Goal: Task Accomplishment & Management: Use online tool/utility

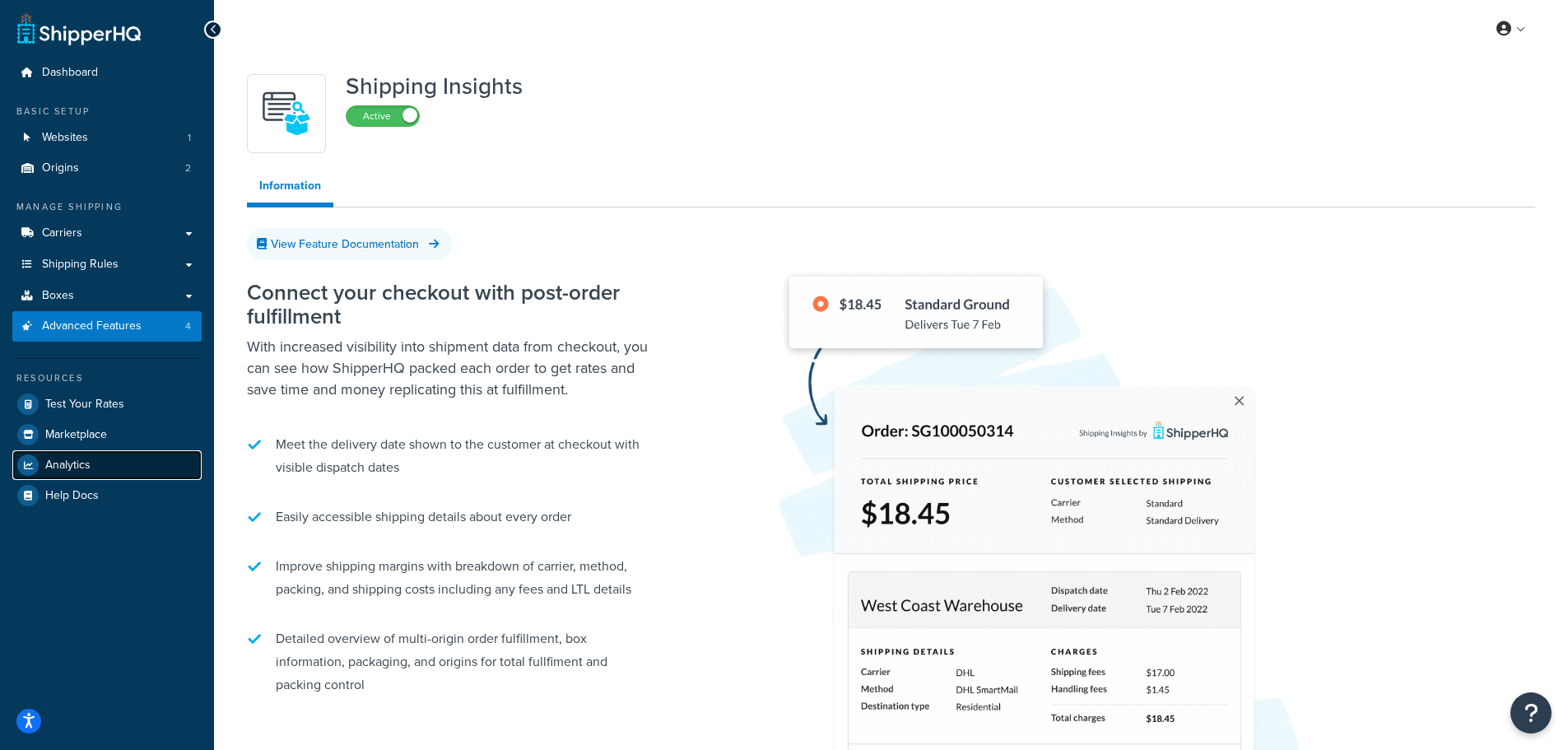
click at [77, 466] on span "Analytics" at bounding box center [67, 465] width 45 height 14
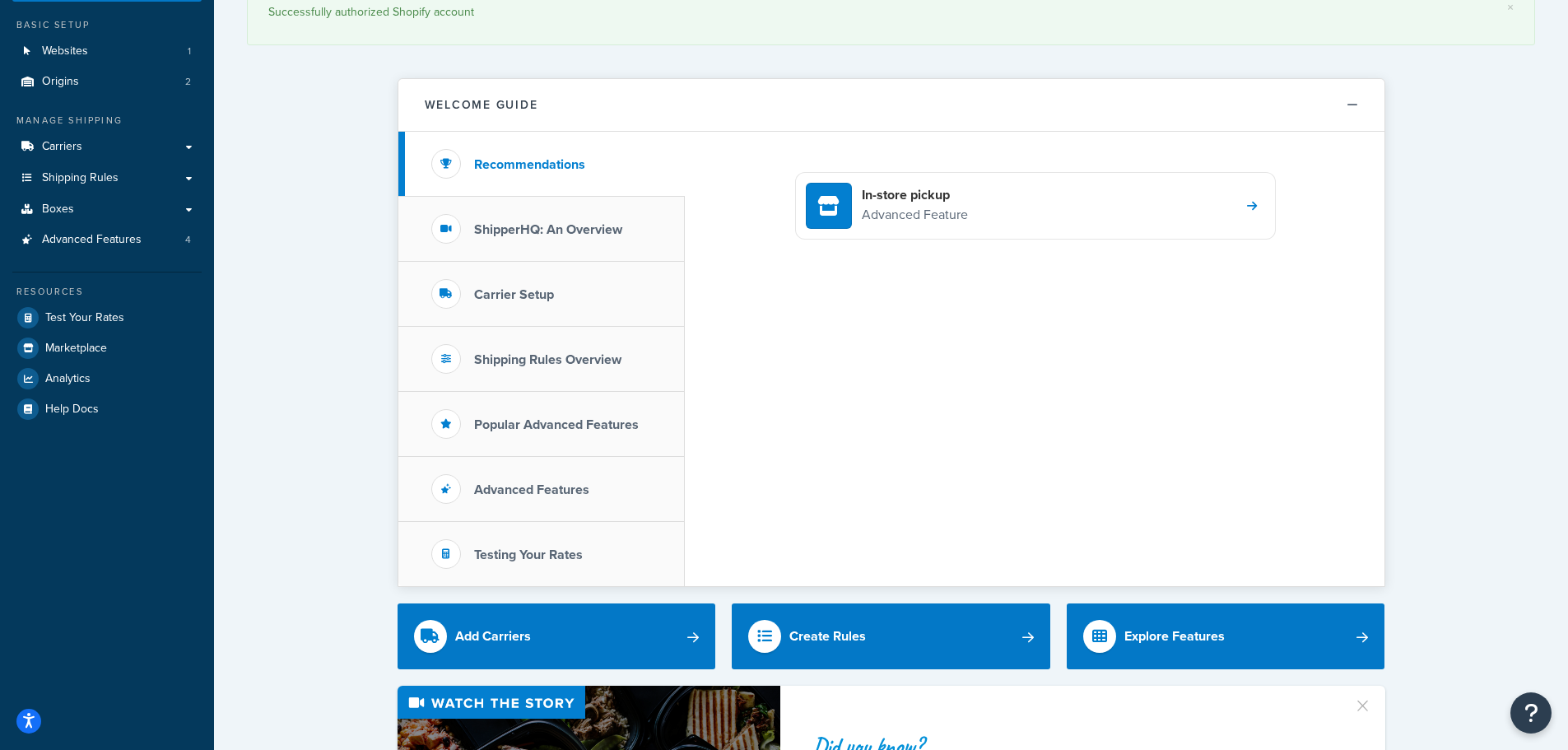
scroll to position [164, 0]
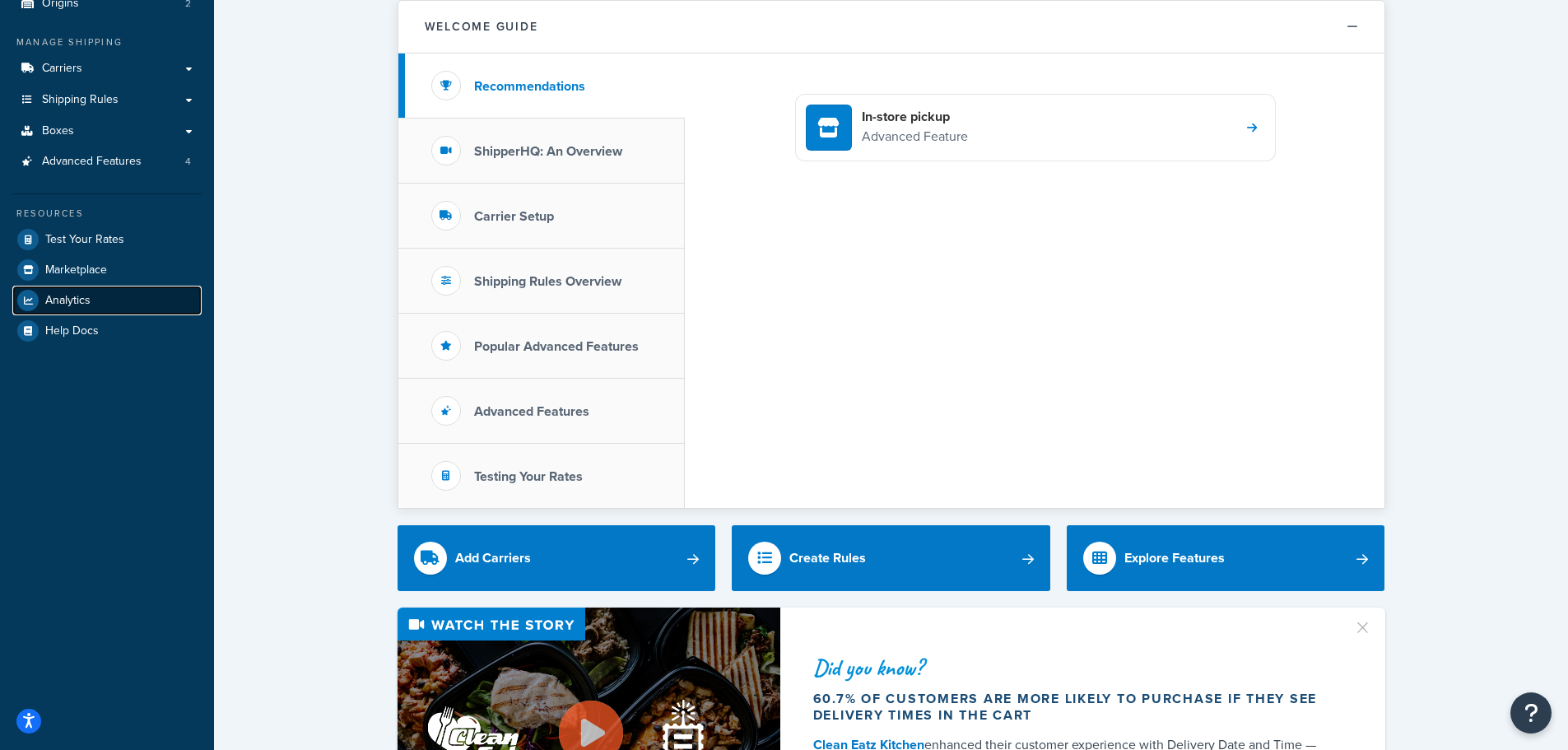
click at [77, 299] on span "Analytics" at bounding box center [67, 301] width 45 height 14
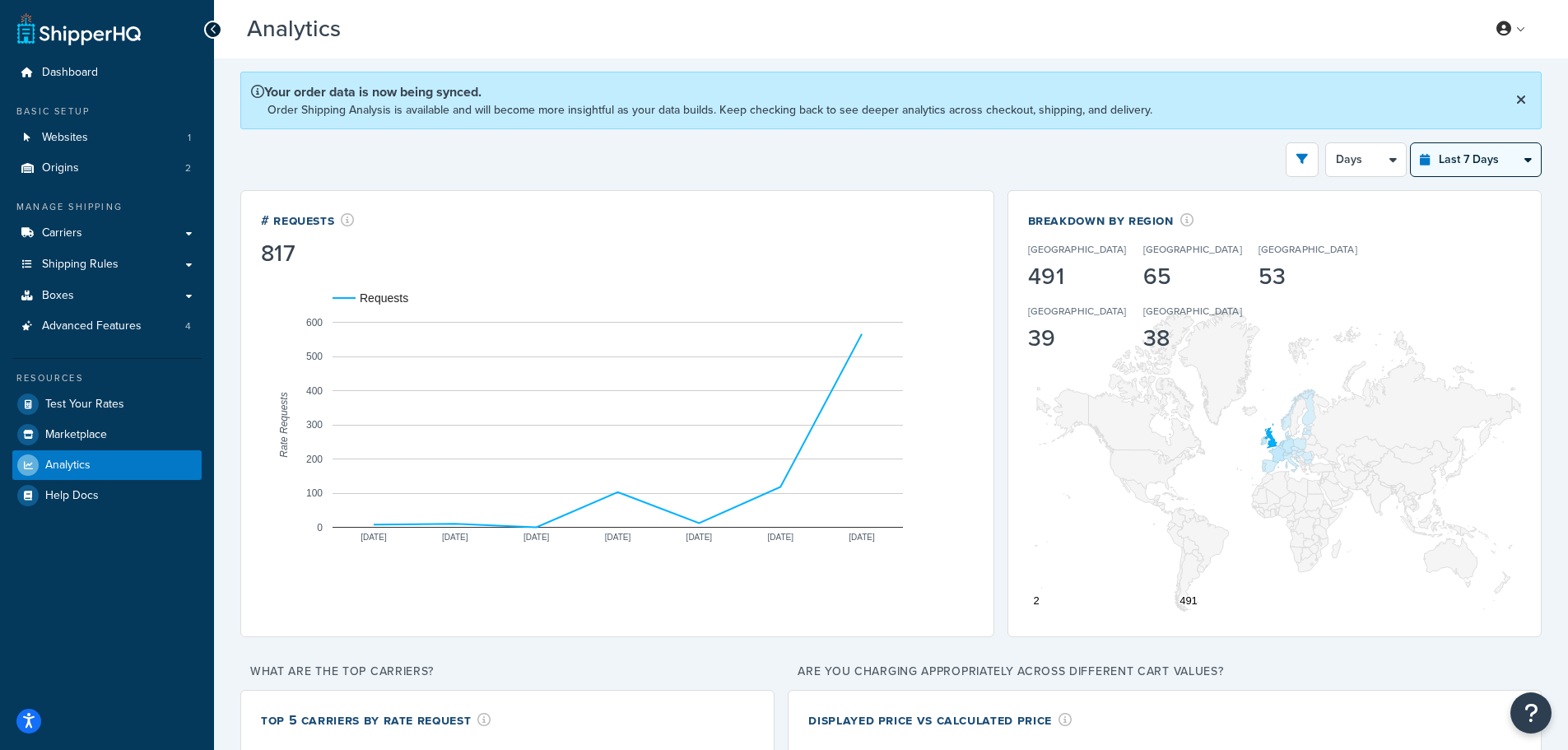
click at [1453, 157] on select "Last 24 Hours Last 7 Days Last 30 Days Last 3 Months Last 6 Months Last 12 Mont…" at bounding box center [1476, 160] width 130 height 33
select select "last_24_hours"
click at [1411, 144] on select "Last 24 Hours Last 7 Days Last 30 Days Last 3 Months Last 6 Months Last 12 Mont…" at bounding box center [1476, 160] width 130 height 33
select select "1h"
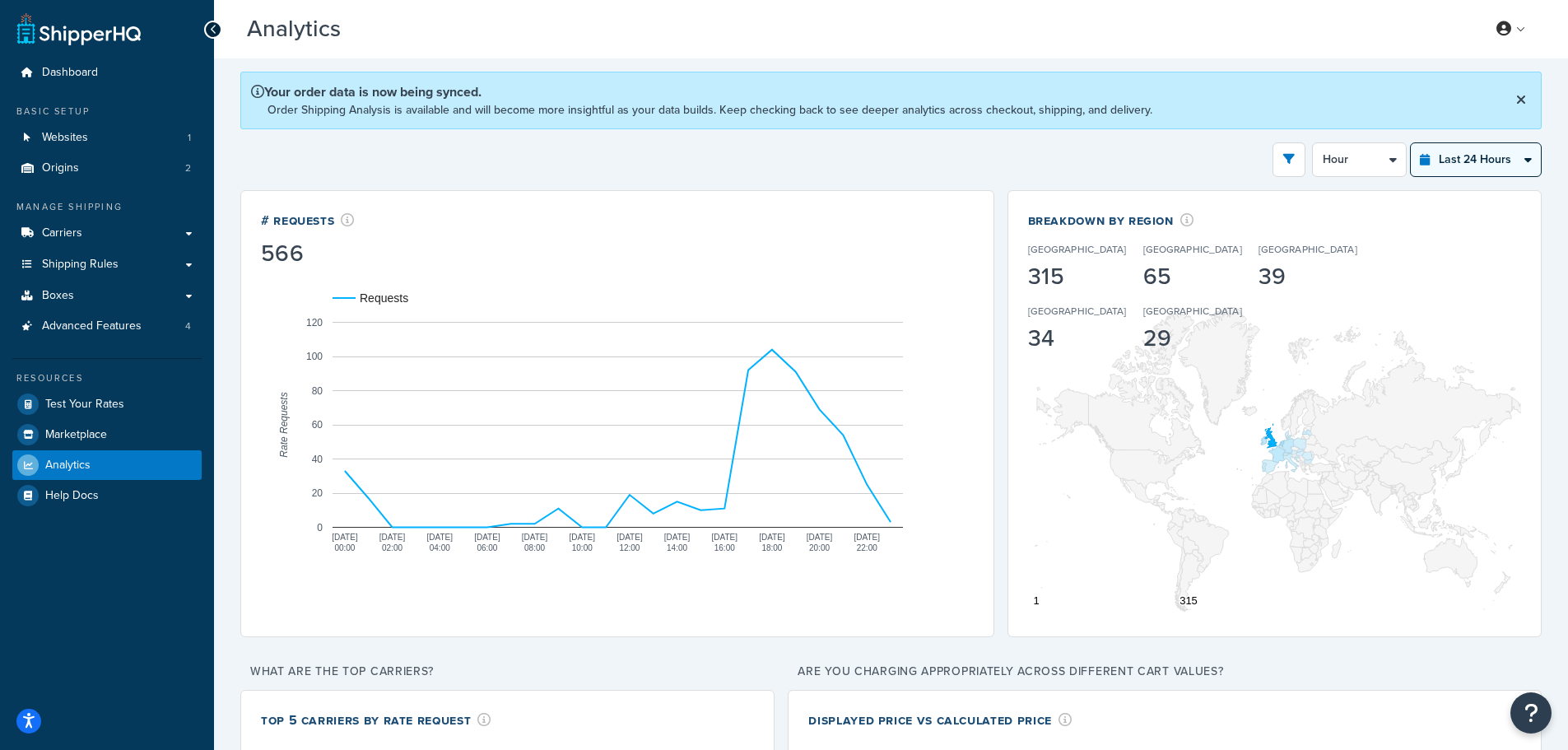
click at [1521, 99] on icon at bounding box center [1520, 99] width 10 height 13
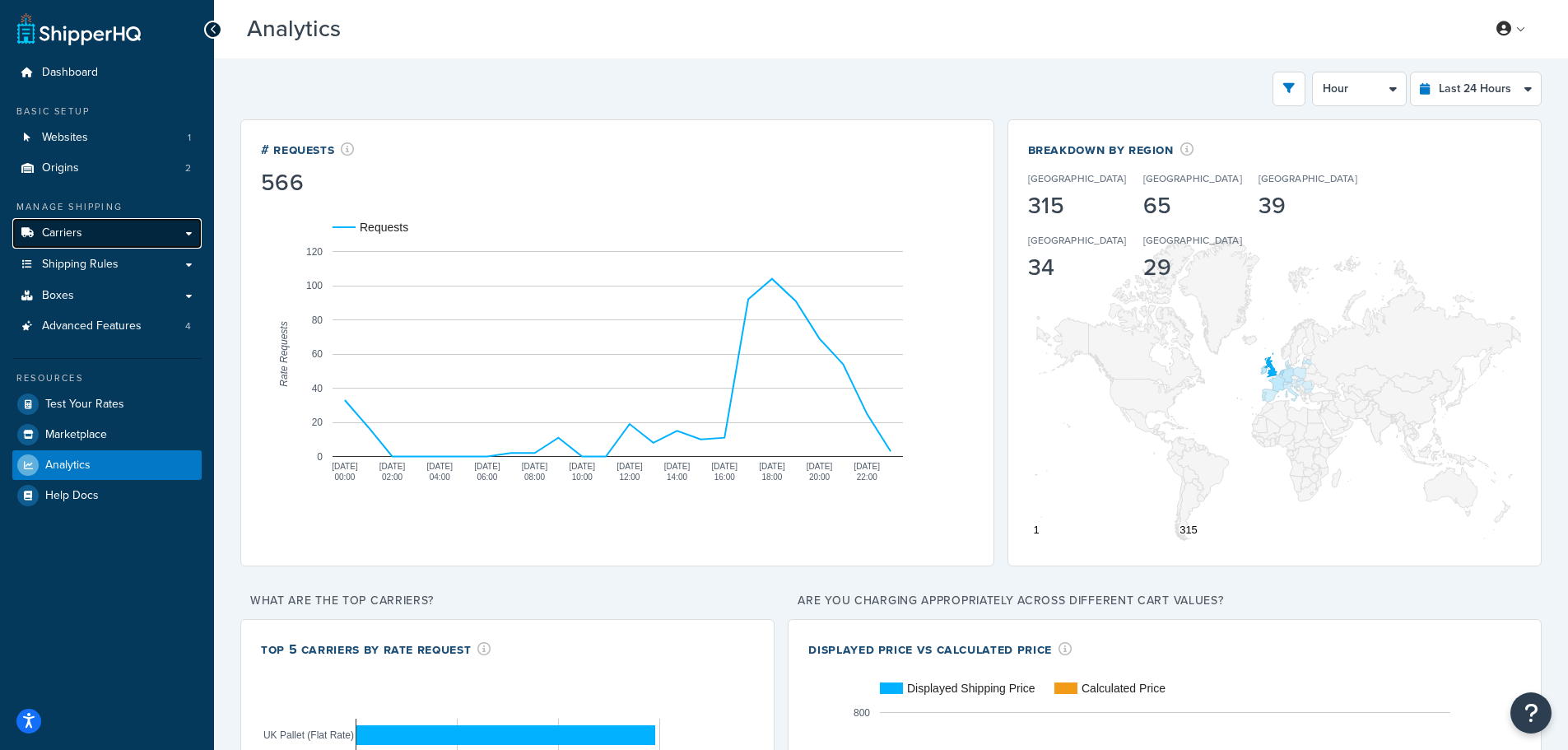
click at [60, 231] on span "Carriers" at bounding box center [62, 234] width 41 height 14
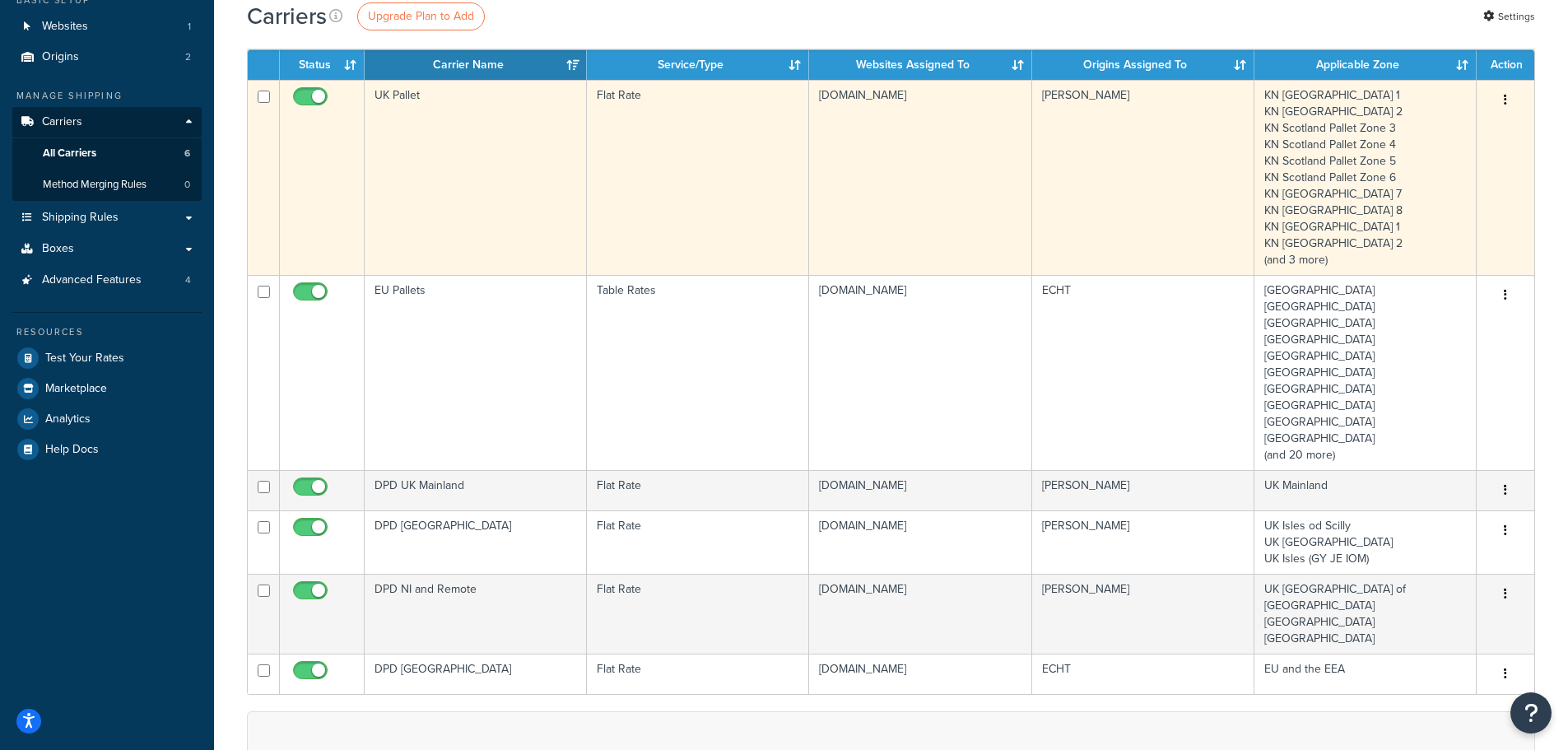
scroll to position [82, 0]
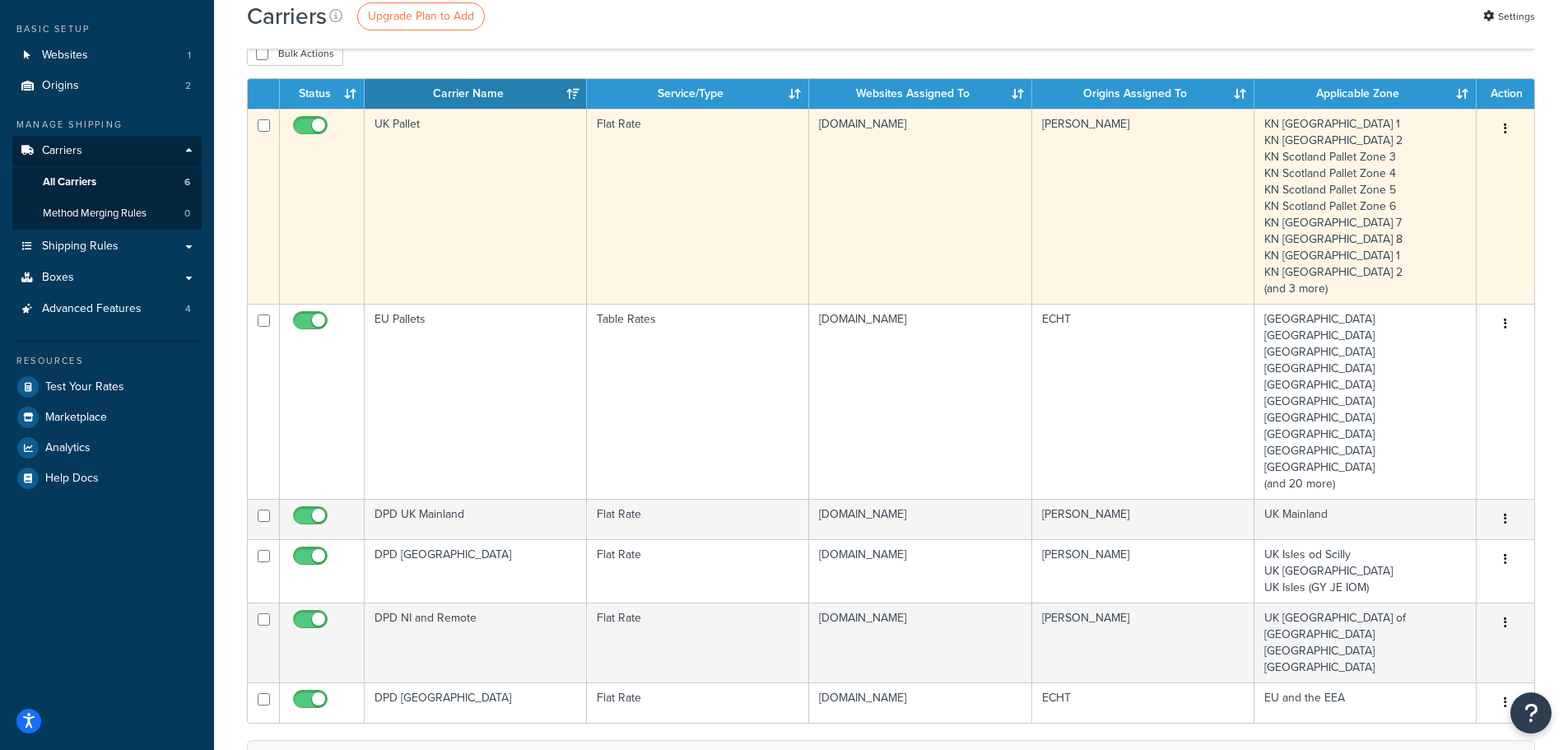
click at [432, 243] on td "UK Pallet" at bounding box center [476, 207] width 222 height 196
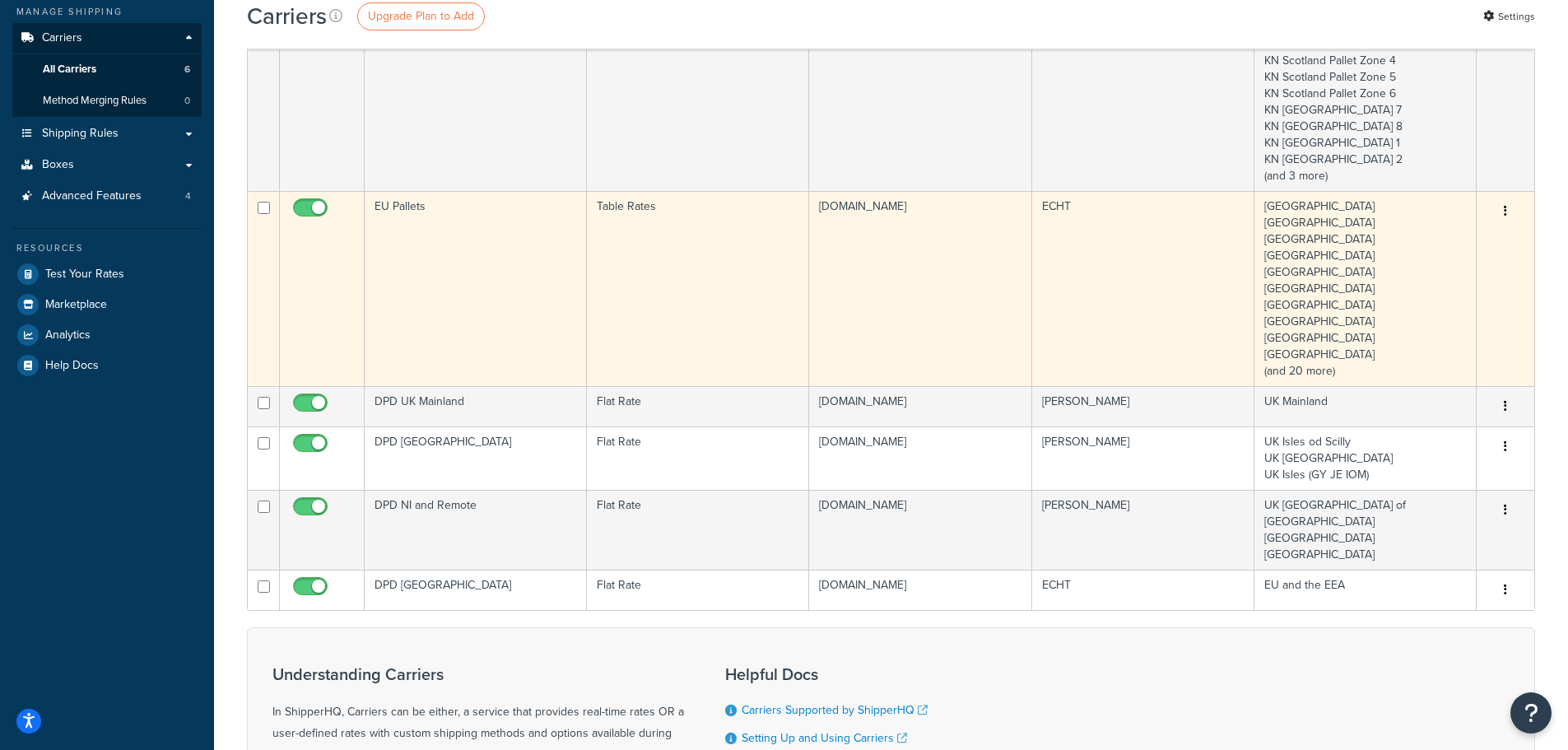
scroll to position [330, 0]
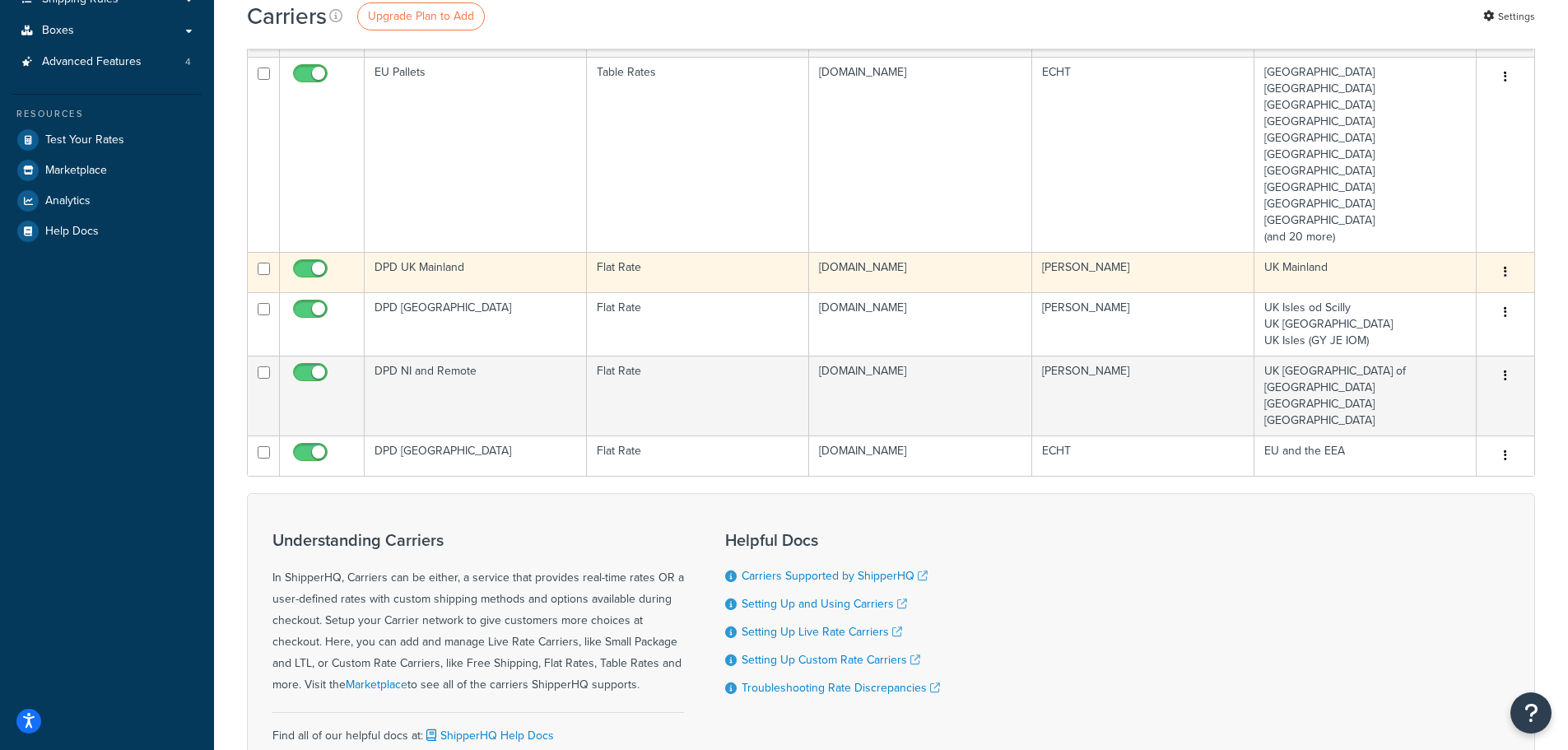
click at [477, 276] on td "DPD UK Mainland" at bounding box center [476, 272] width 222 height 41
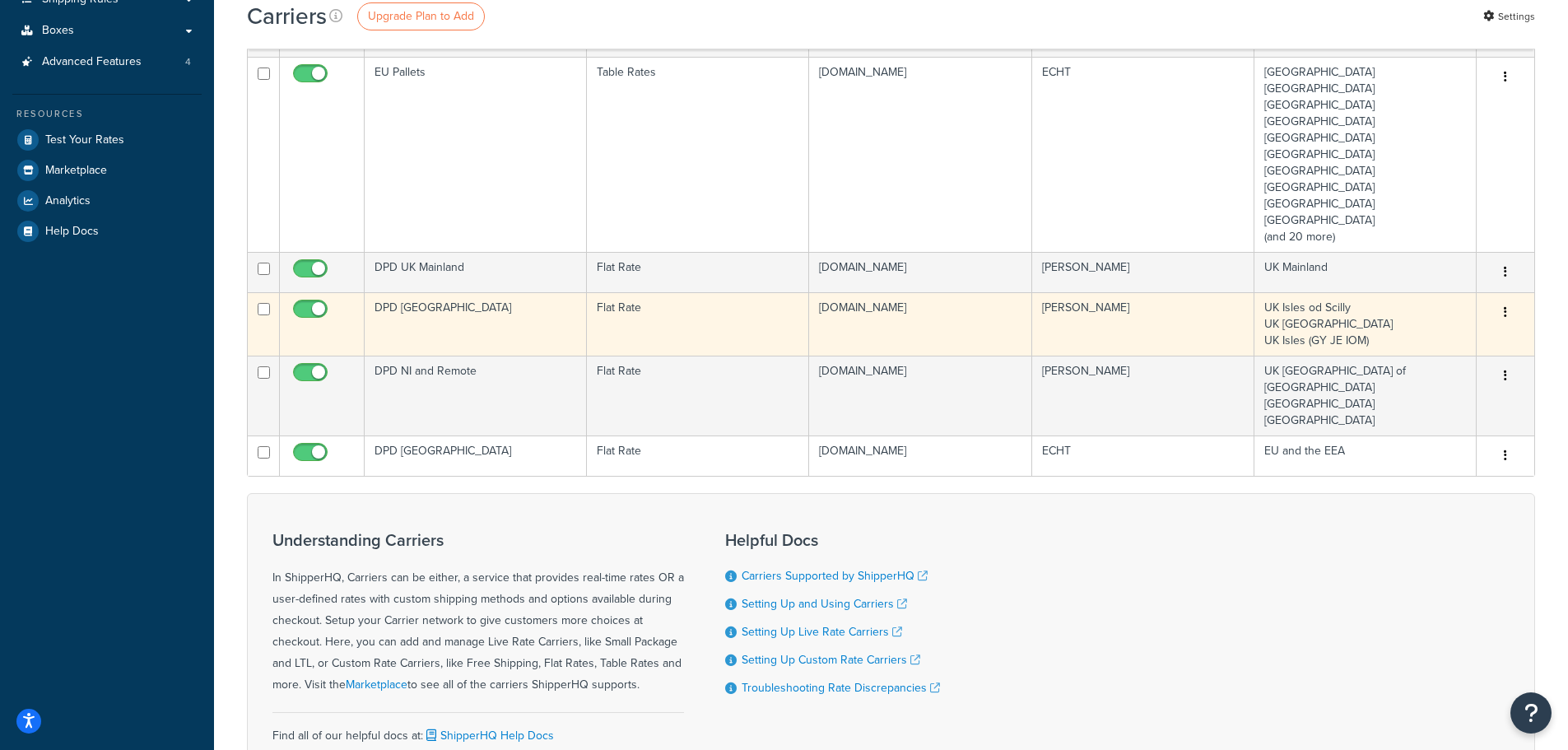
click at [447, 301] on td "DPD UK Isles" at bounding box center [476, 324] width 222 height 63
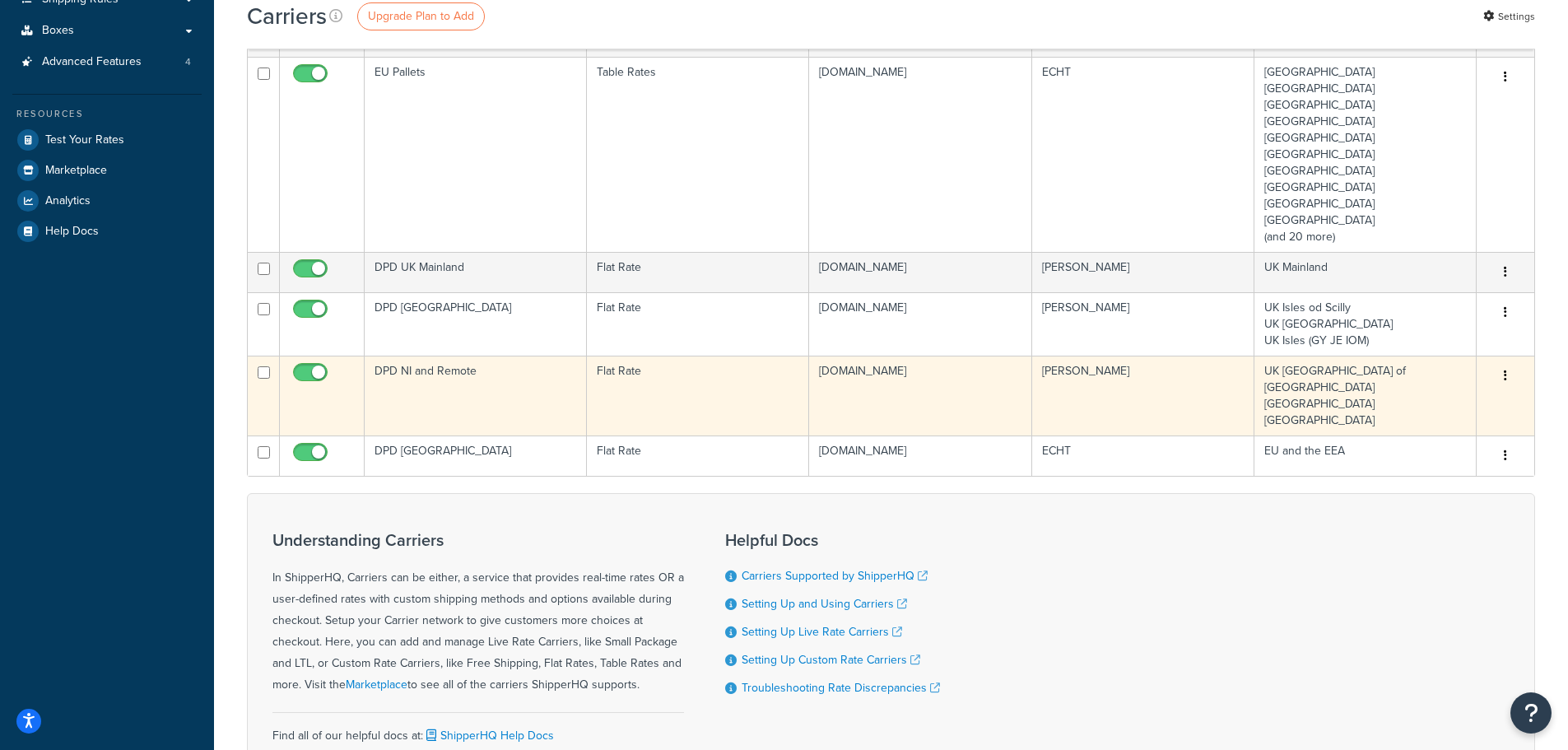
click at [474, 370] on td "DPD NI and Remote" at bounding box center [476, 395] width 222 height 80
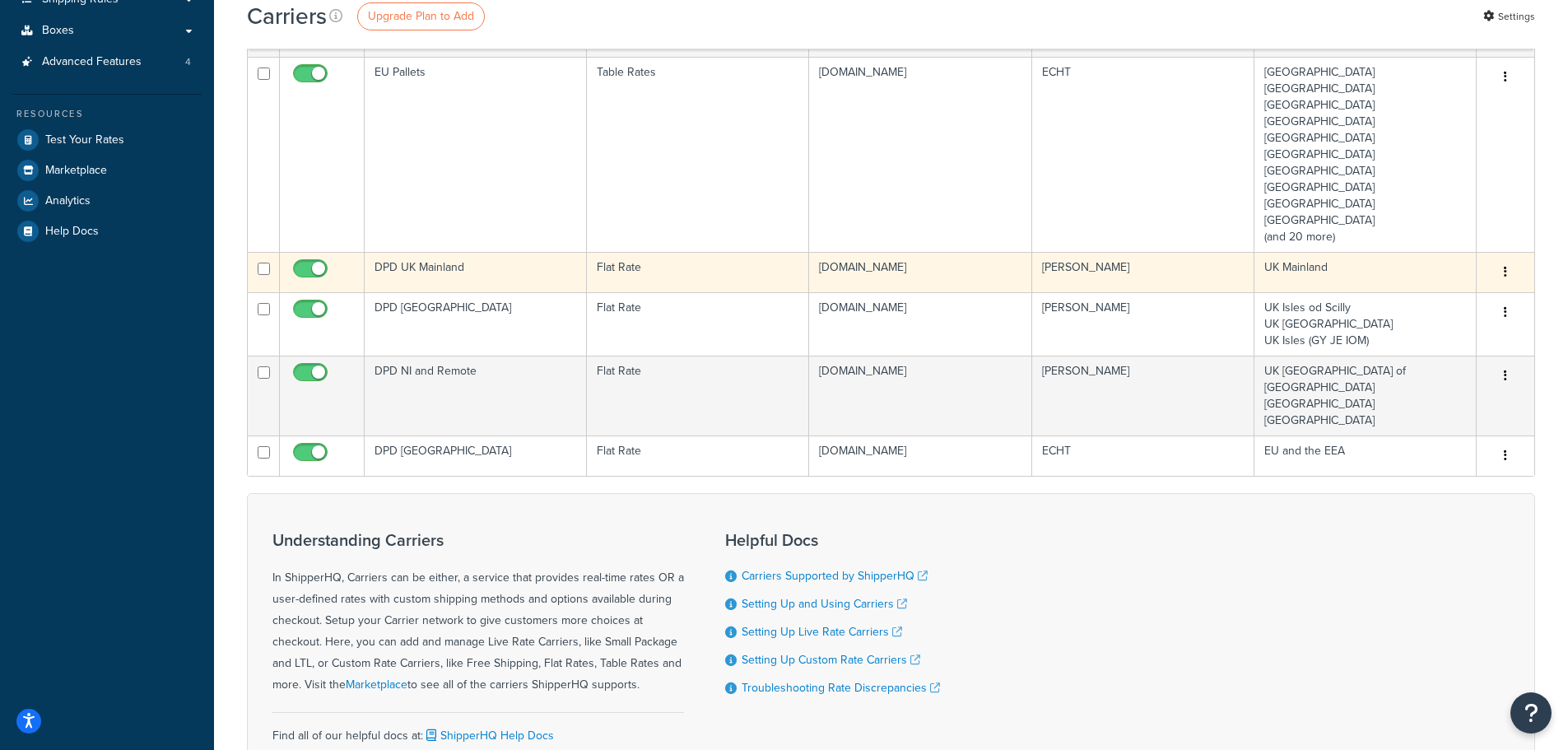
click at [498, 275] on td "DPD UK Mainland" at bounding box center [476, 272] width 222 height 41
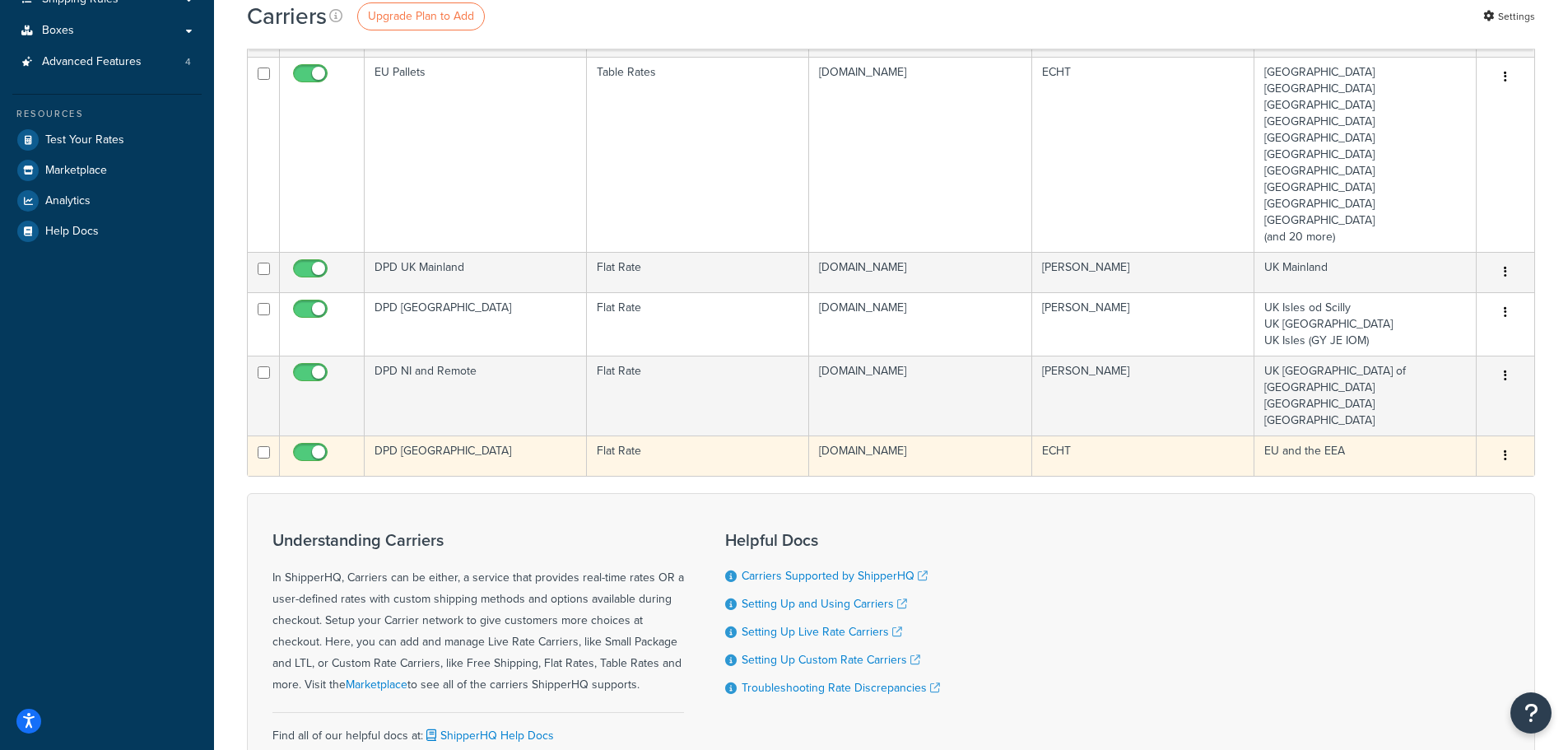
click at [462, 436] on td "DPD Europe" at bounding box center [476, 456] width 222 height 41
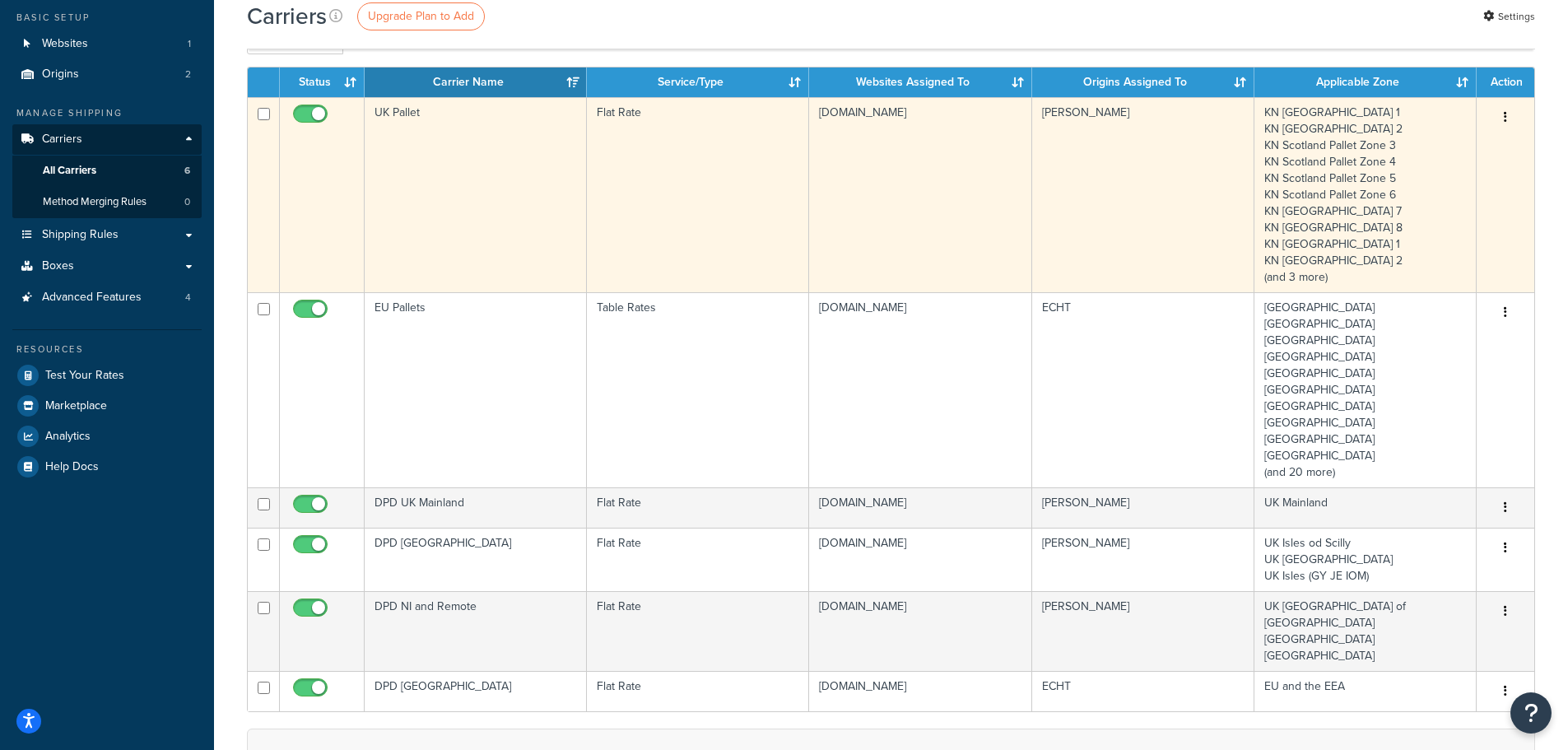
scroll to position [0, 0]
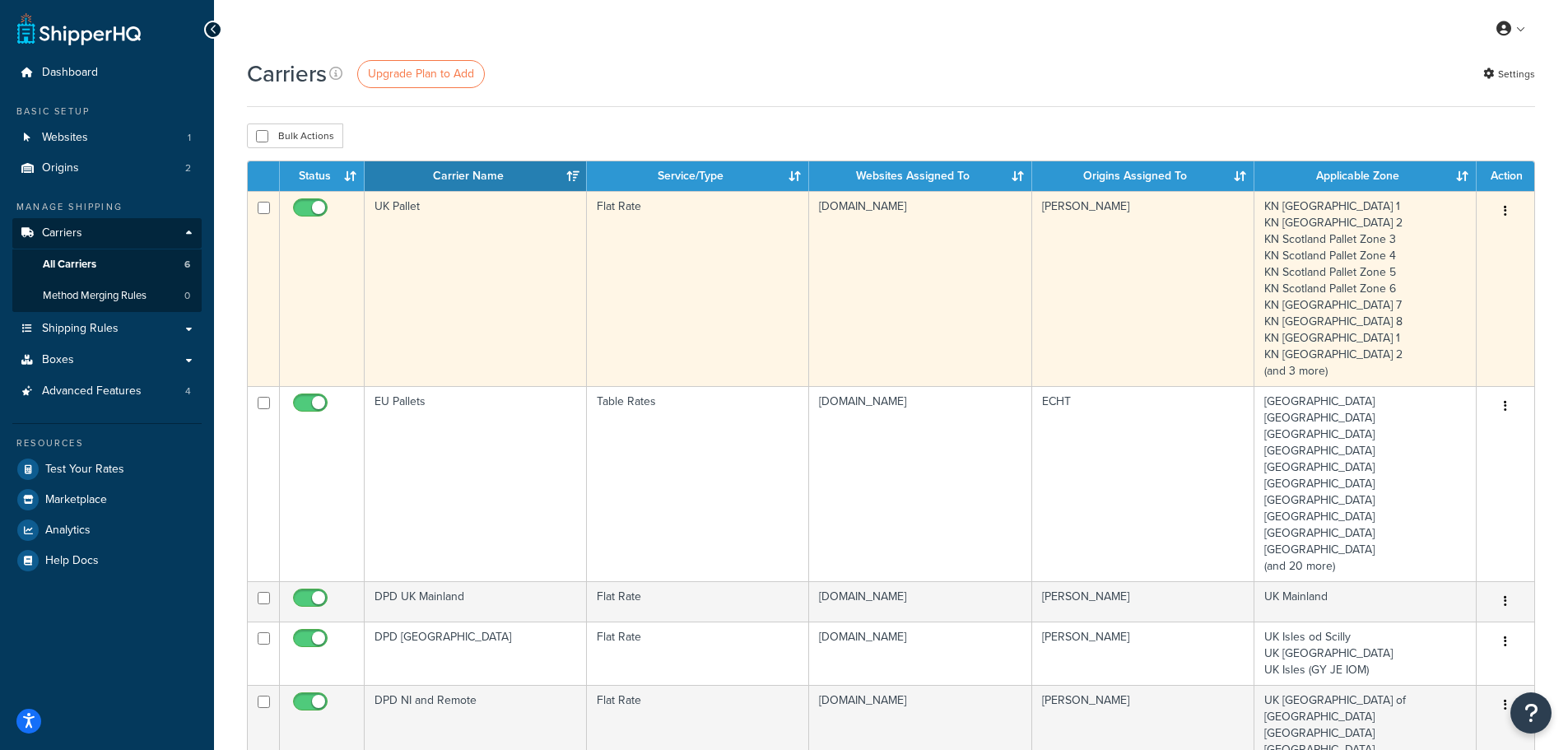
click at [488, 240] on td "UK Pallet" at bounding box center [476, 289] width 222 height 196
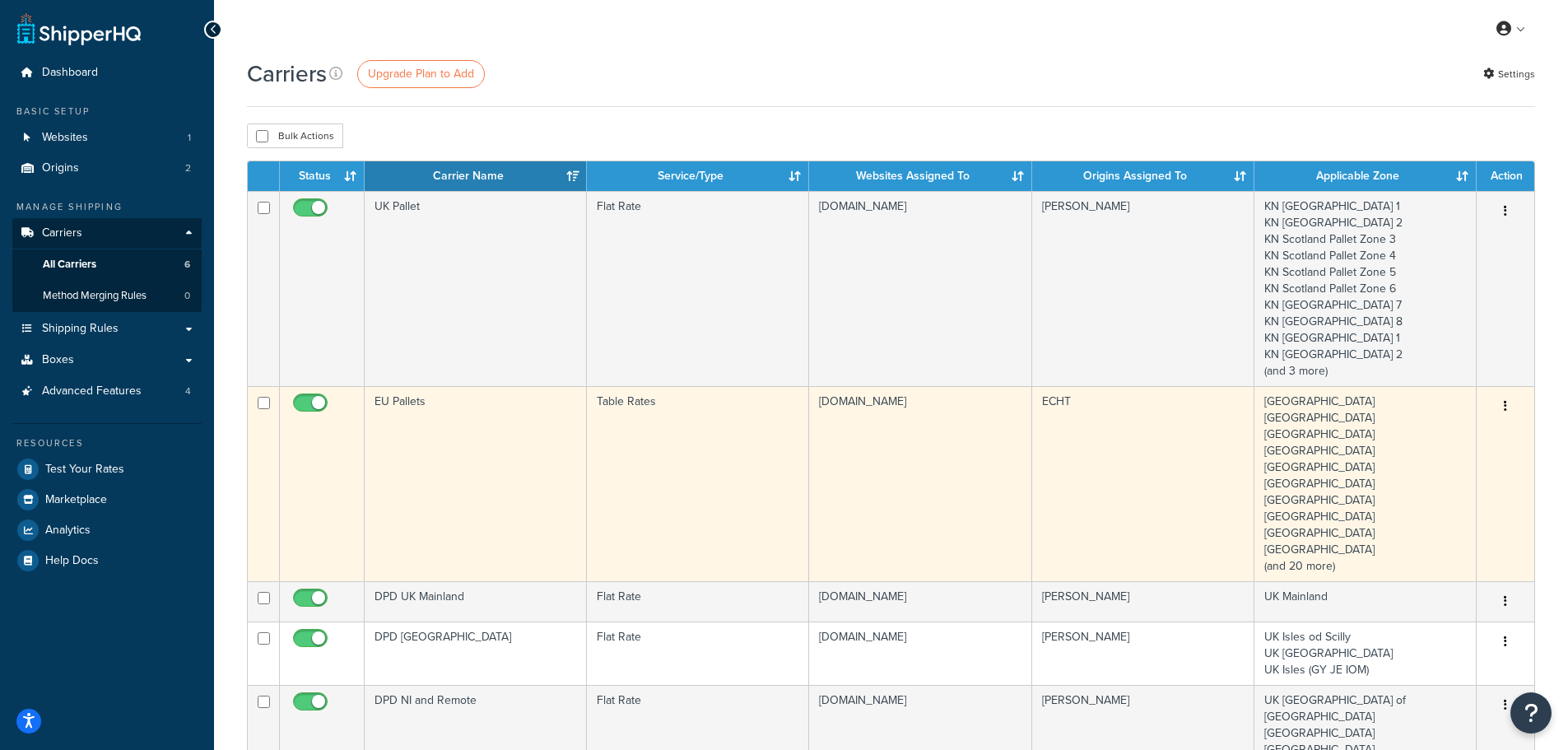
click at [443, 413] on td "EU Pallets" at bounding box center [476, 484] width 222 height 196
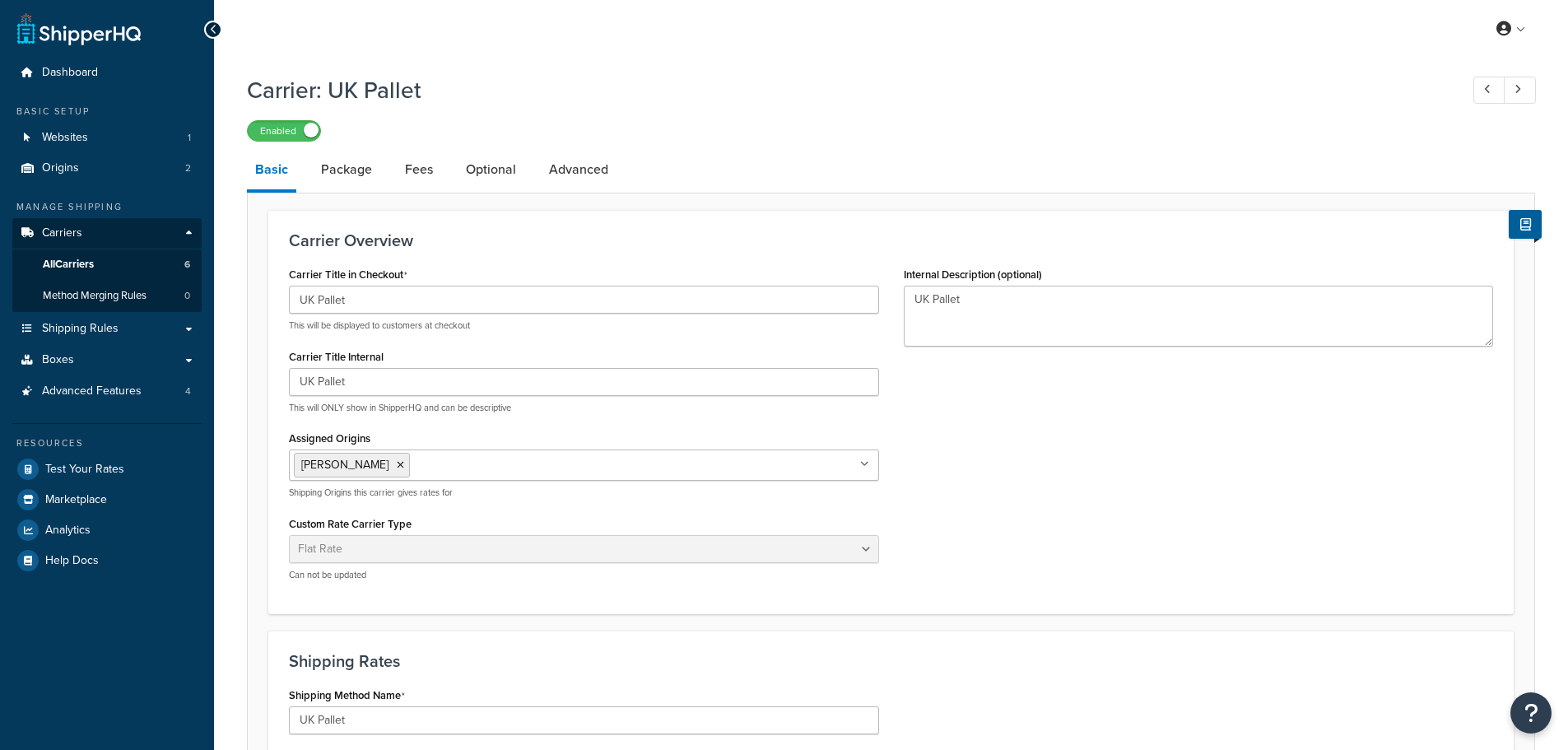
select select "flat"
select select "package"
select select "flat"
select select "package"
select select "flat"
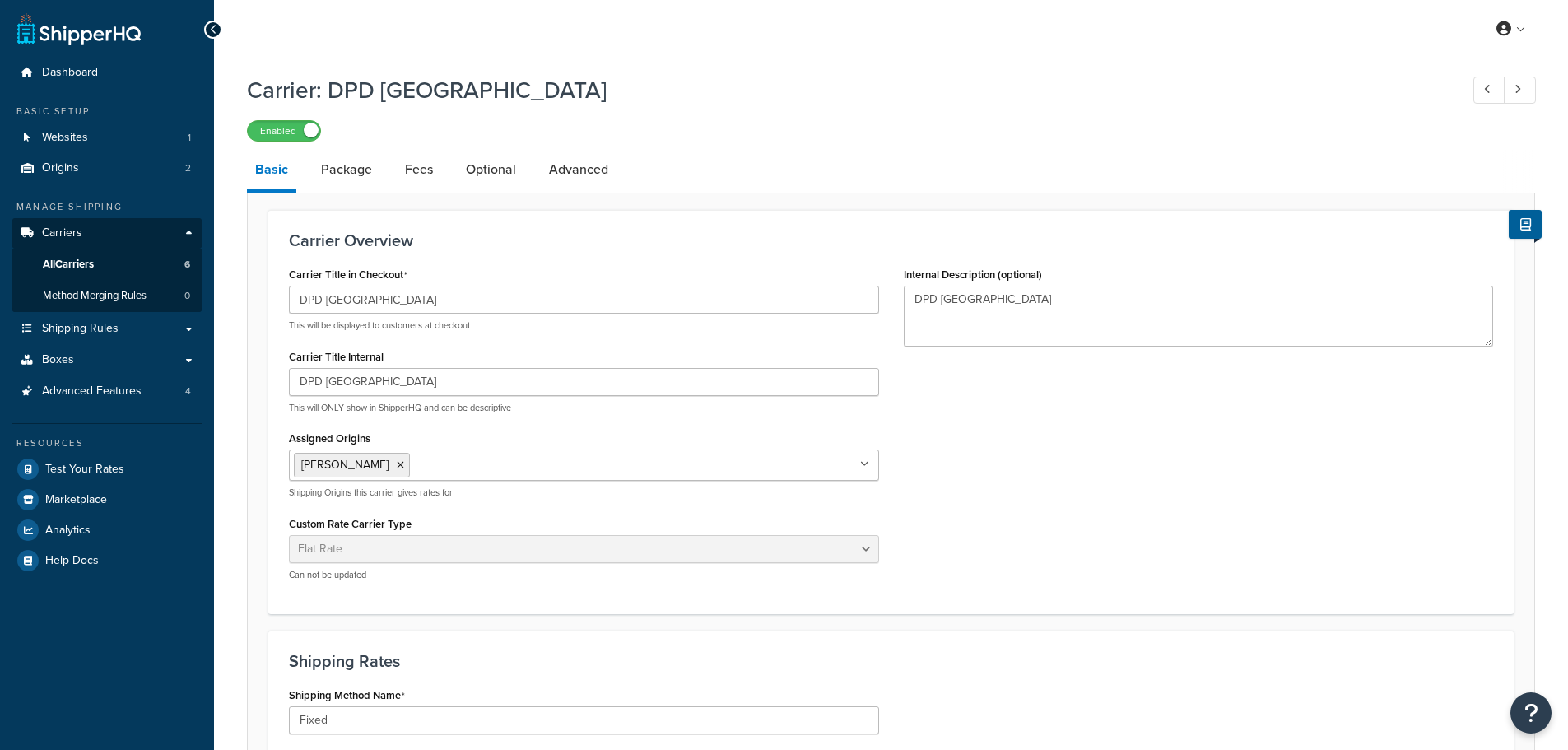
select select "package"
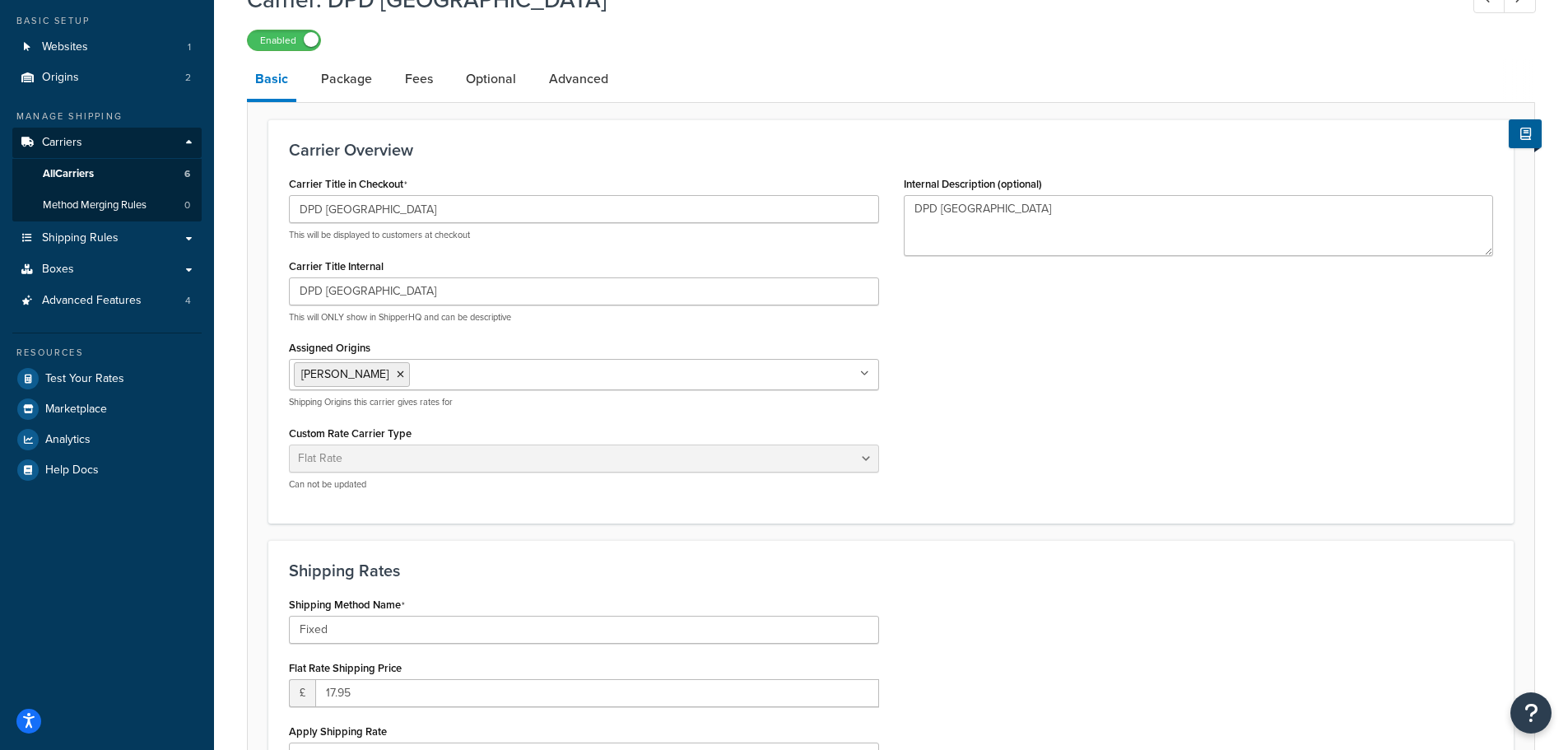
scroll to position [82, 0]
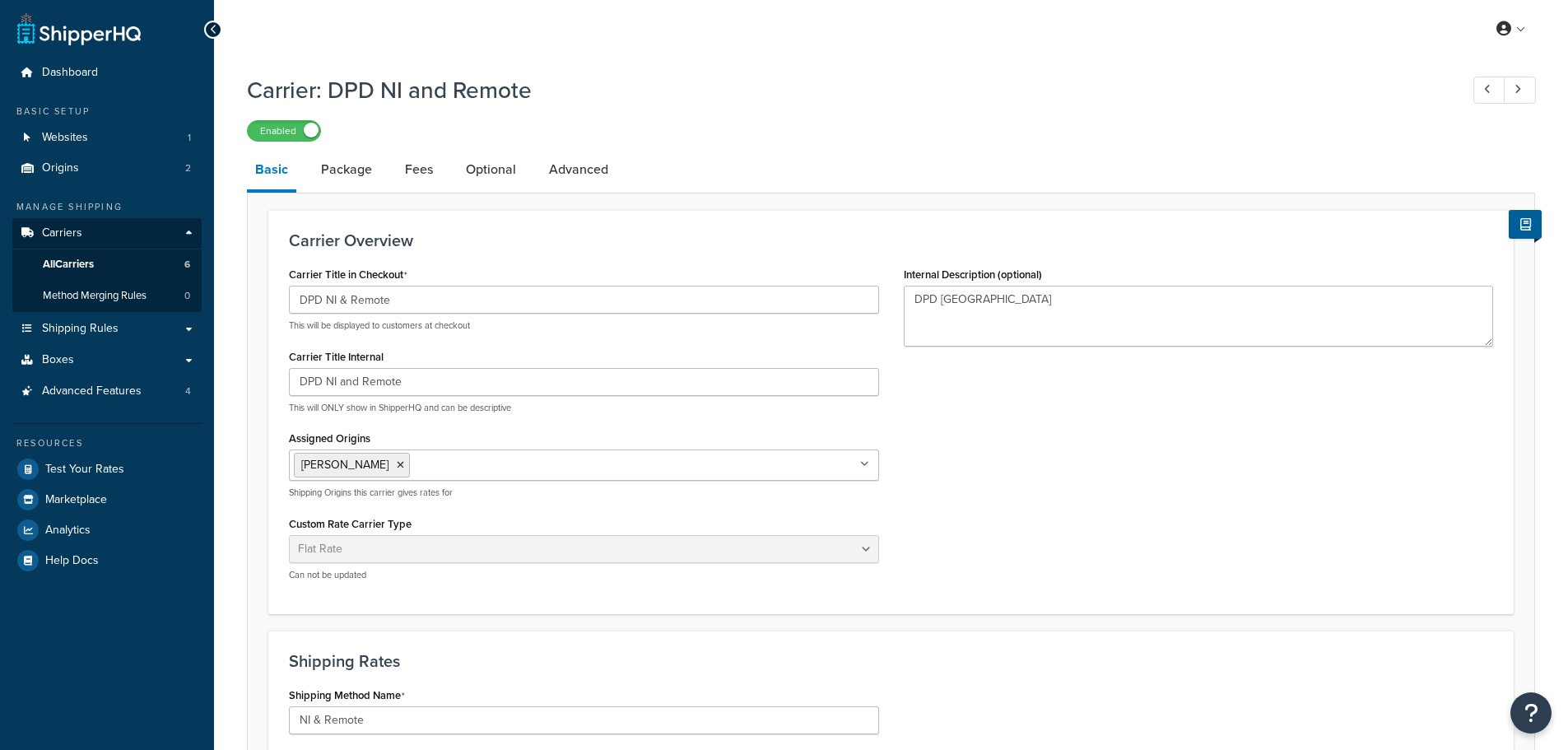
select select "flat"
select select "package"
select select "flat"
select select "package"
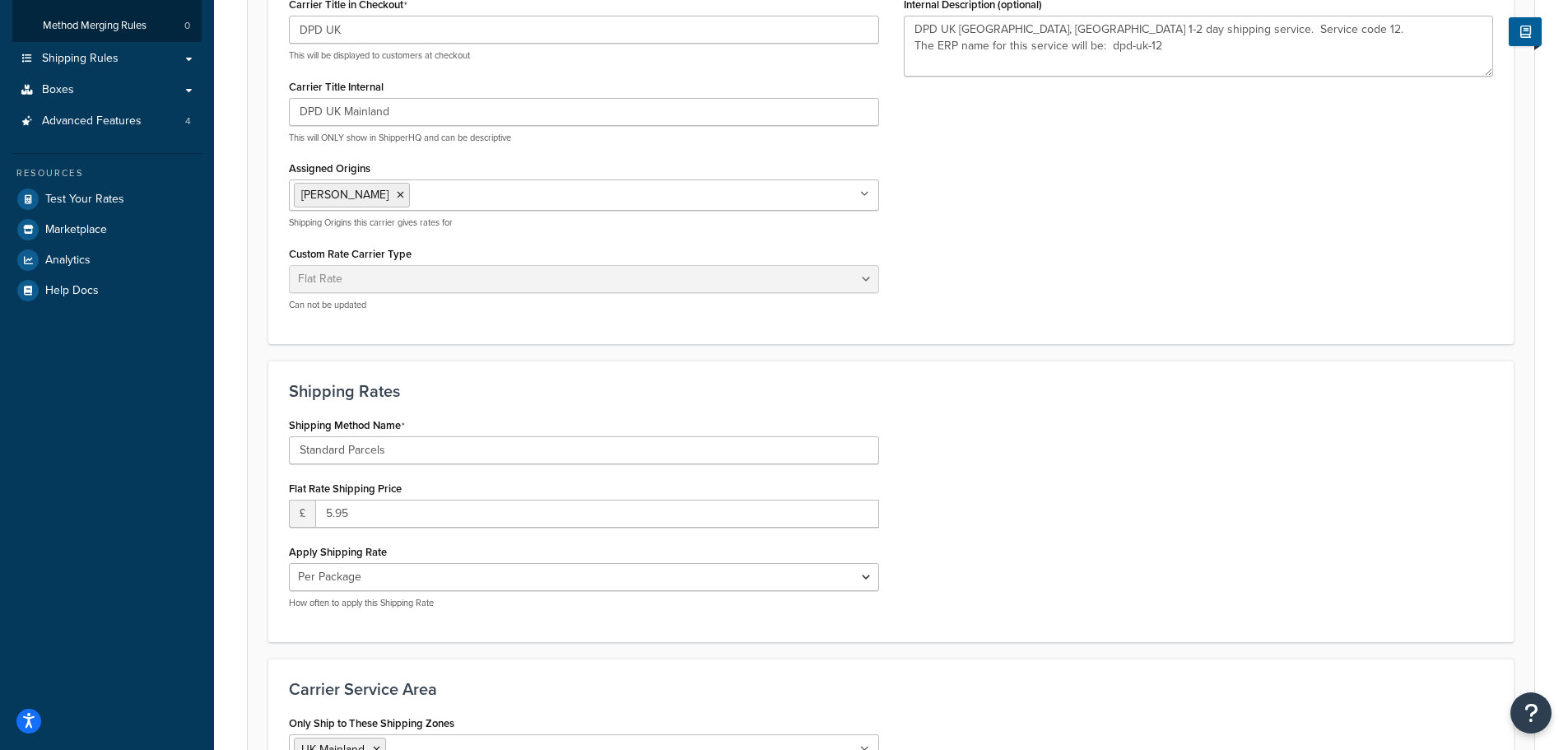
scroll to position [330, 0]
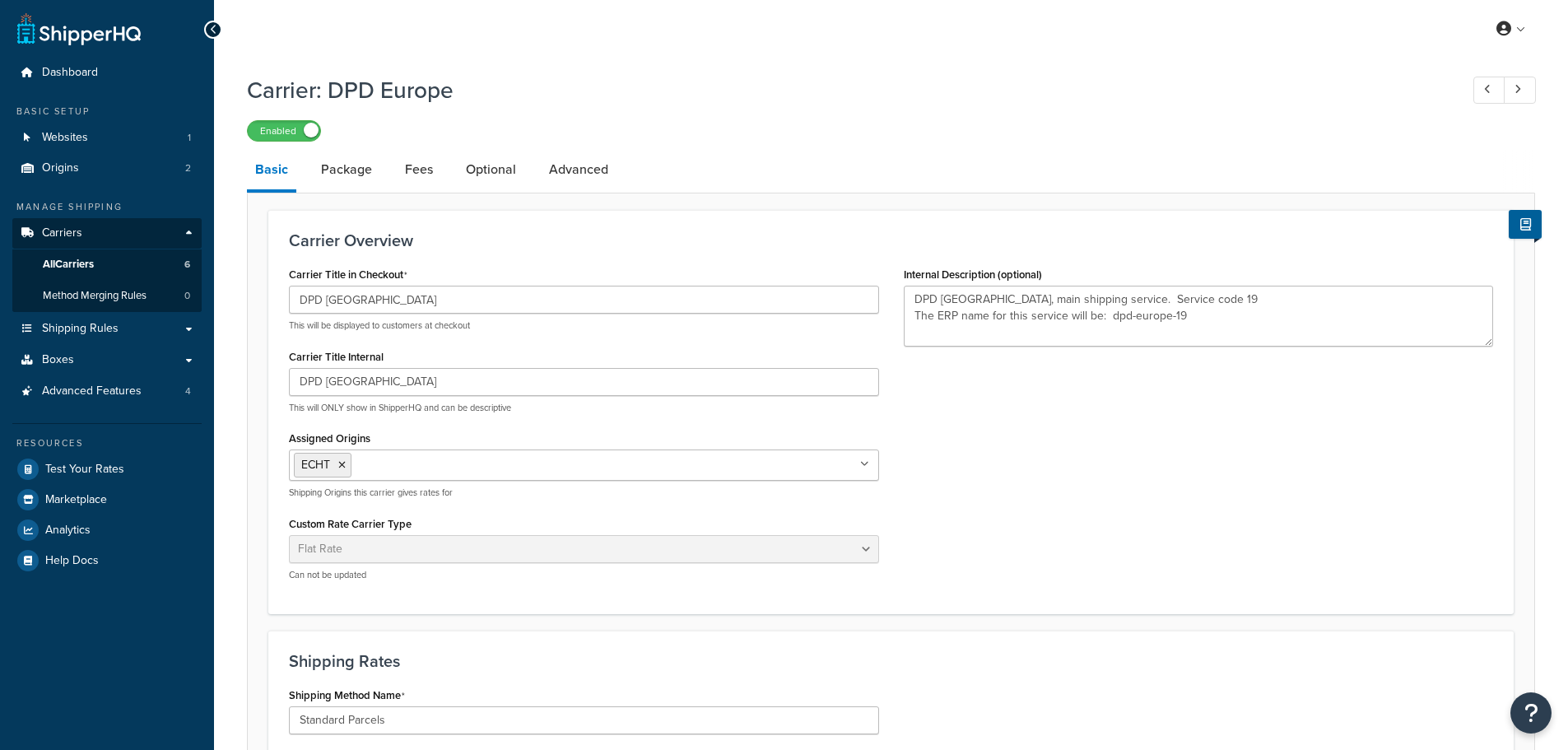
select select "flat"
select select "package"
select select "flat"
select select "package"
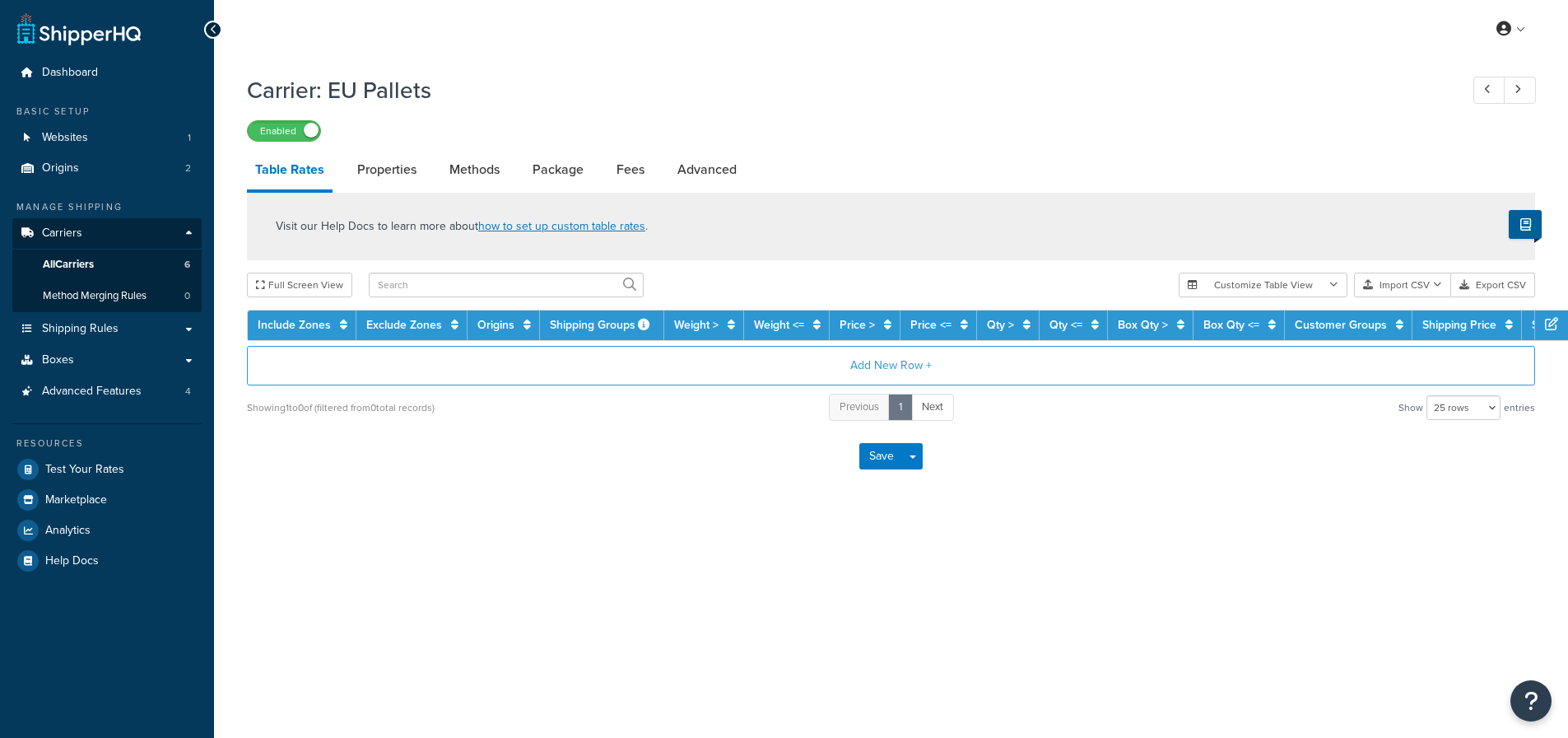
select select "25"
